Goal: Go to known website: Access a specific website the user already knows

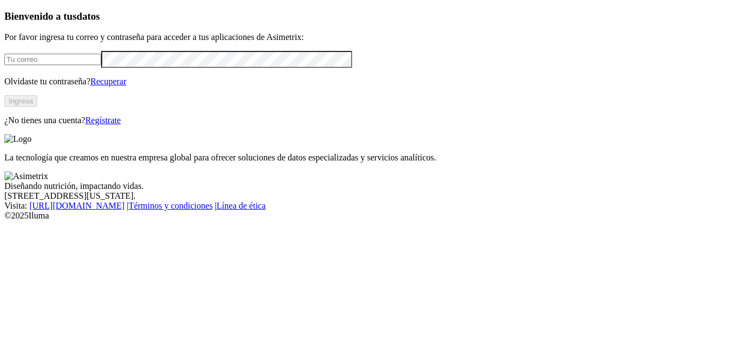
type input "[PERSON_NAME][EMAIL_ADDRESS][DOMAIN_NAME]"
click at [37, 107] on button "Ingresa" at bounding box center [20, 100] width 33 height 11
